Goal: Book appointment/travel/reservation

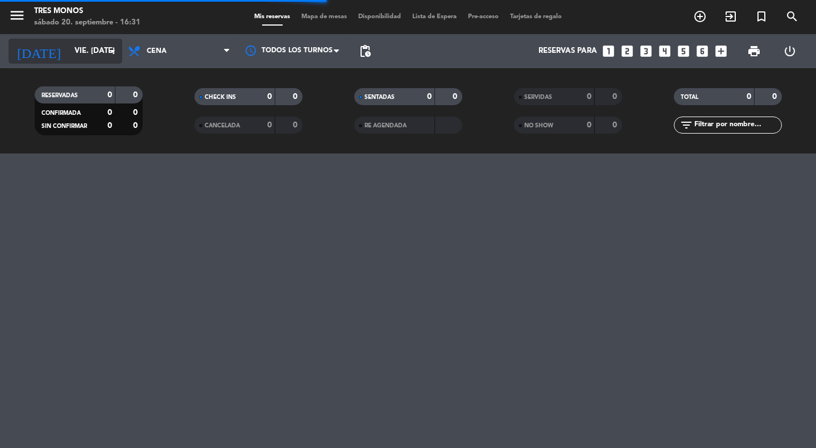
click at [69, 47] on input "vie. [DATE]" at bounding box center [119, 51] width 100 height 20
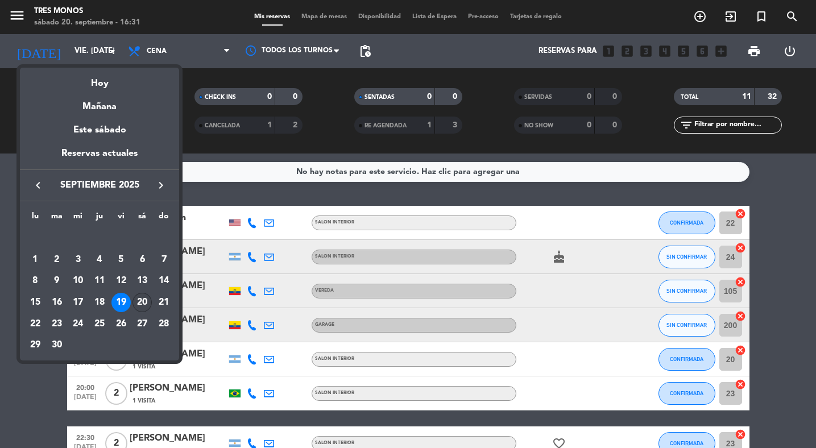
click at [146, 301] on div "20" at bounding box center [142, 302] width 19 height 19
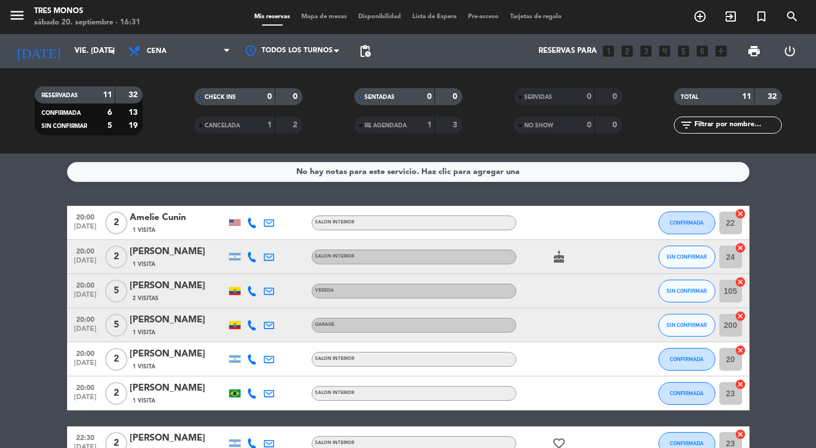
type input "sáb. [DATE]"
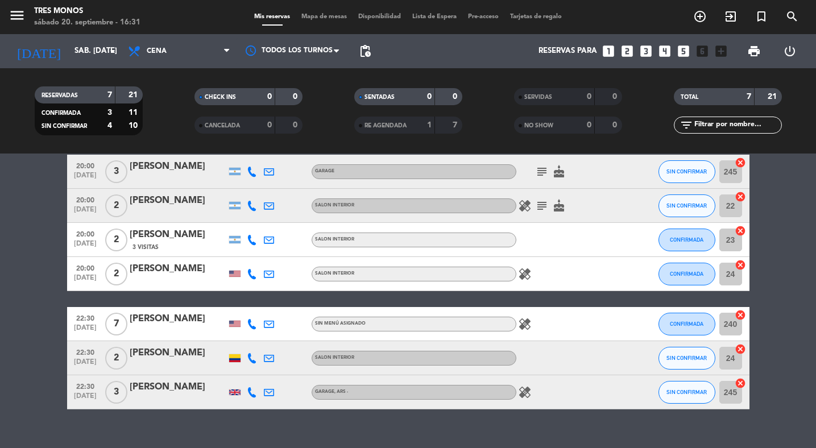
scroll to position [69, 0]
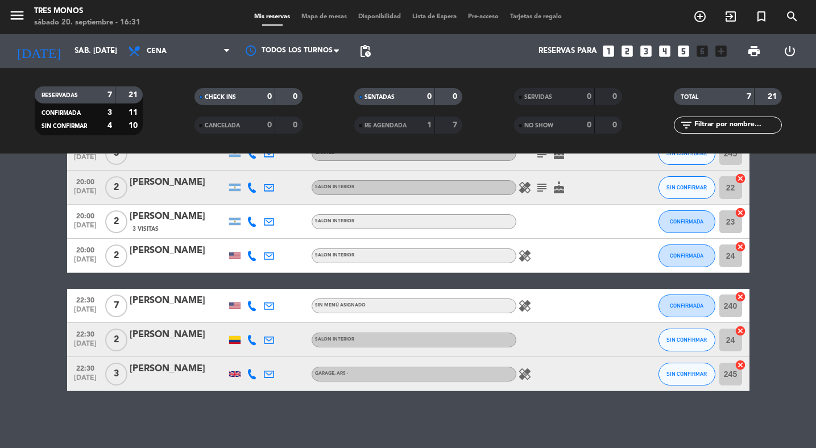
click at [527, 378] on icon "healing" at bounding box center [525, 374] width 14 height 14
click at [526, 304] on icon "healing" at bounding box center [525, 306] width 14 height 14
click at [526, 257] on icon "healing" at bounding box center [525, 256] width 14 height 14
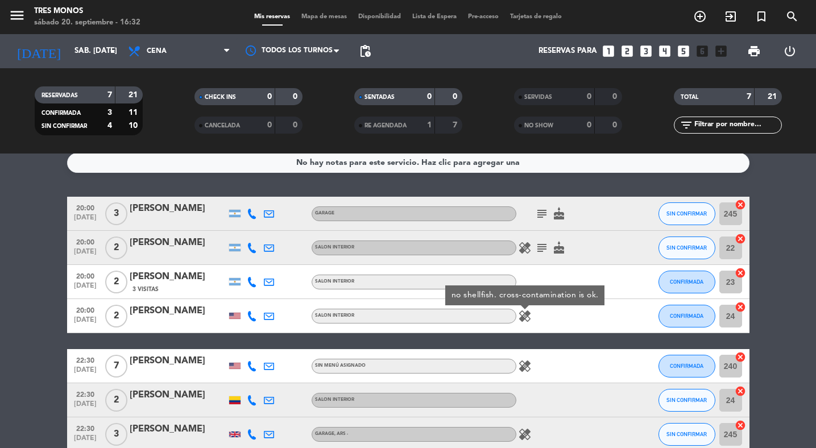
scroll to position [7, 0]
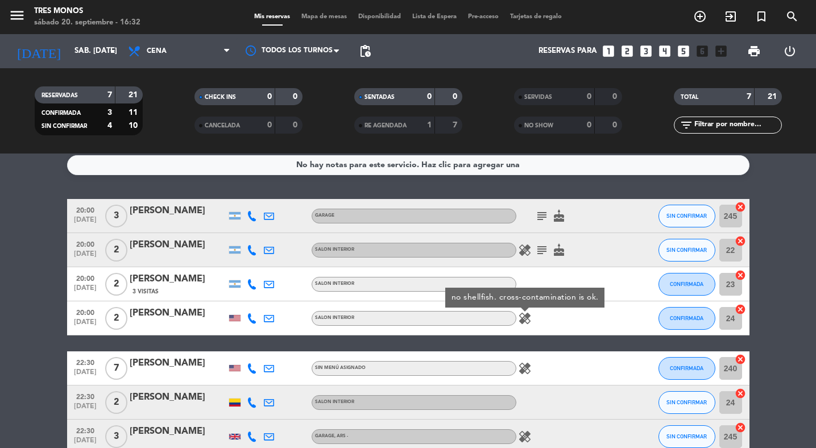
click at [524, 251] on icon "healing" at bounding box center [525, 250] width 14 height 14
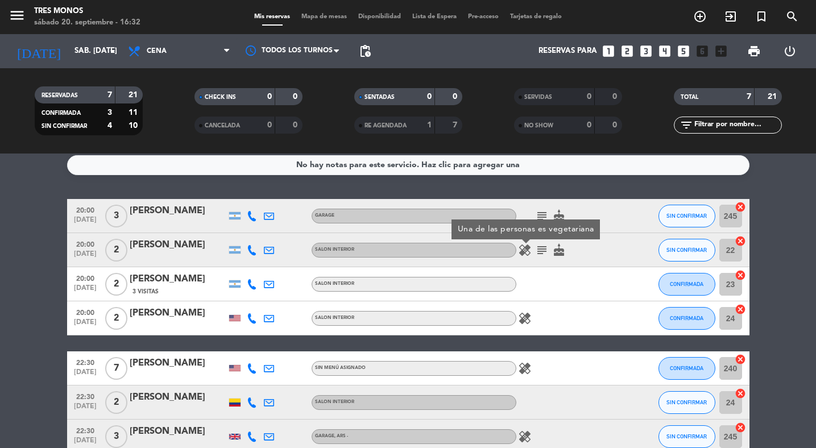
click at [544, 251] on icon "subject" at bounding box center [542, 250] width 14 height 14
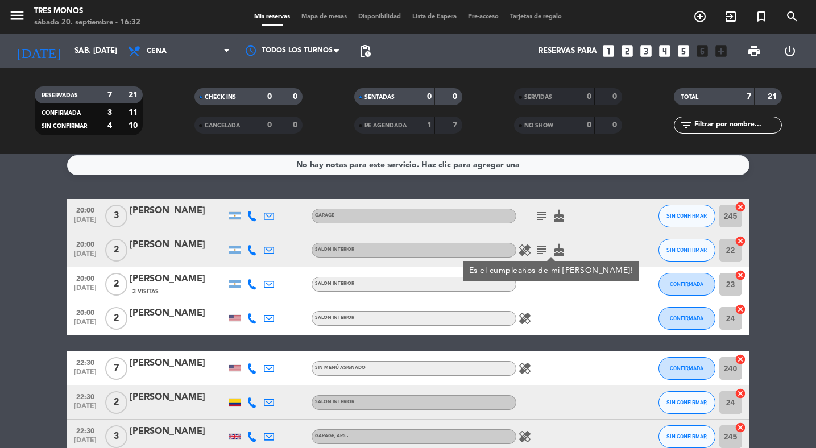
click at [546, 215] on icon "subject" at bounding box center [542, 216] width 14 height 14
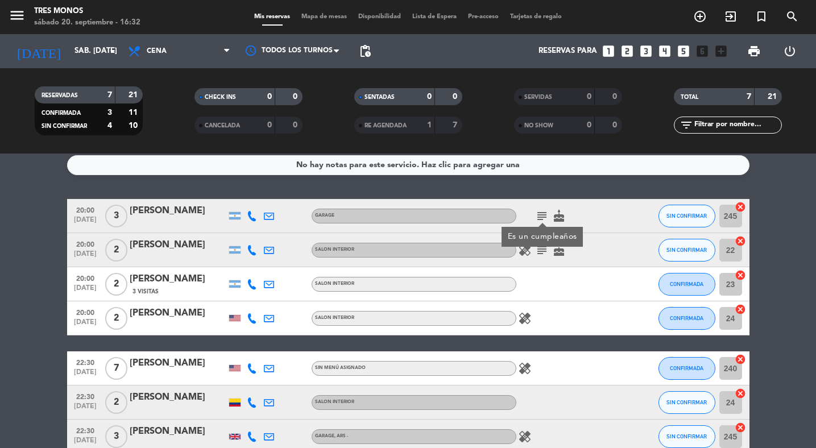
click at [53, 316] on bookings-row "20:00 [DATE] 3 [PERSON_NAME] GARAGE subject Es un cumpleaños cake SIN CONFIRMAR…" at bounding box center [408, 326] width 816 height 255
